Goal: Task Accomplishment & Management: Use online tool/utility

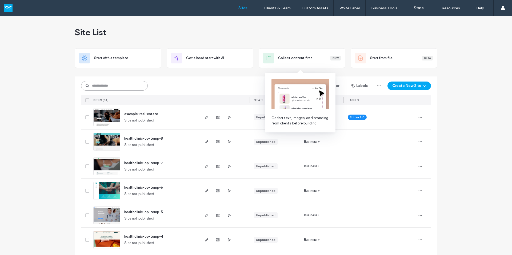
click at [99, 87] on input at bounding box center [114, 86] width 67 height 10
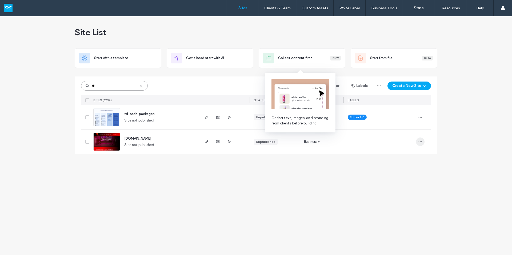
type input "**"
click at [332, 141] on icon "button" at bounding box center [420, 142] width 4 height 4
click at [217, 142] on icon "button" at bounding box center [218, 142] width 4 height 4
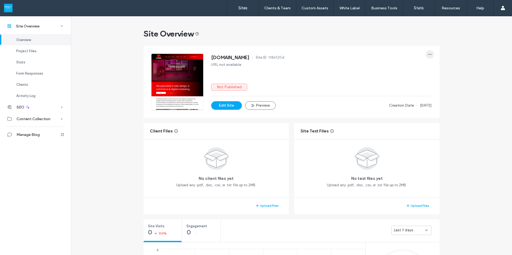
click at [332, 54] on span "button" at bounding box center [430, 54] width 9 height 9
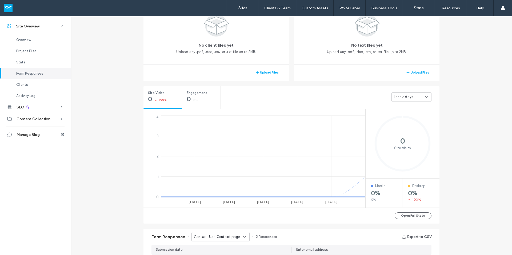
scroll to position [53, 0]
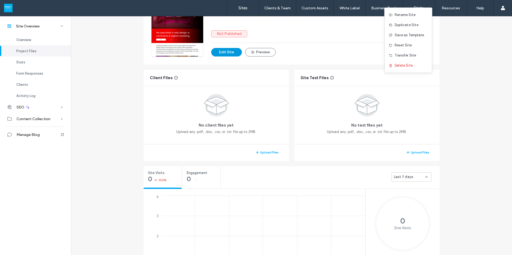
click at [223, 51] on button "Edit Site" at bounding box center [226, 52] width 31 height 9
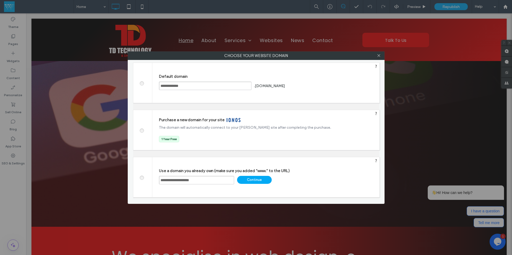
click at [258, 181] on div "Continue" at bounding box center [254, 180] width 35 height 8
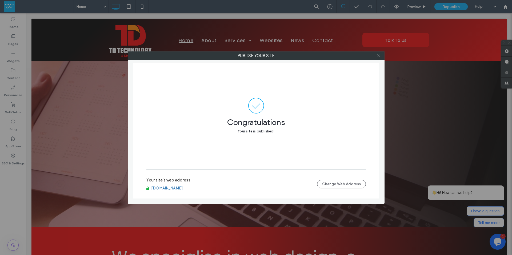
click at [377, 58] on span at bounding box center [379, 56] width 4 height 8
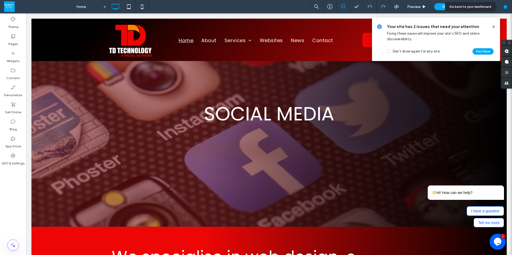
click at [504, 3] on div at bounding box center [505, 6] width 13 height 13
